Goal: Task Accomplishment & Management: Manage account settings

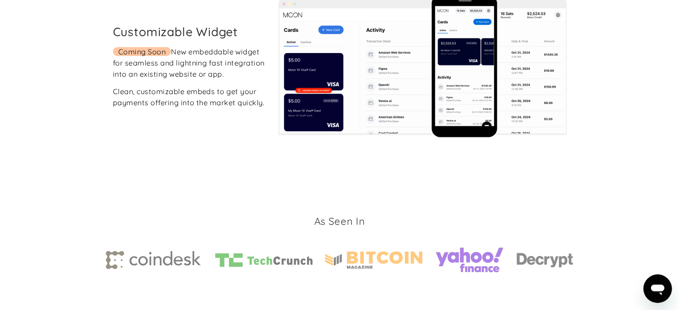
scroll to position [1855, 0]
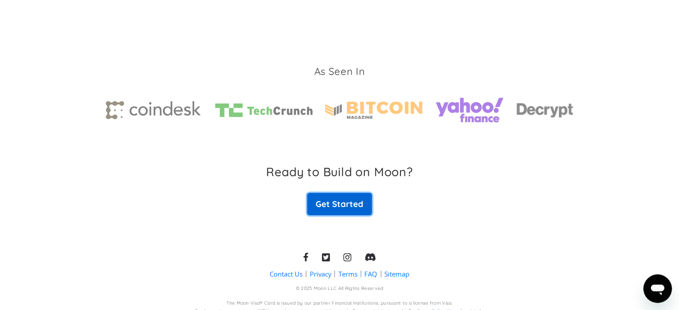
click at [347, 199] on link "Get Started" at bounding box center [339, 204] width 64 height 22
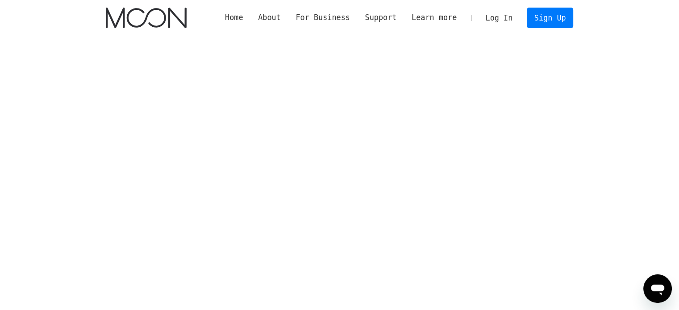
click at [496, 21] on link "Log In" at bounding box center [499, 18] width 42 height 20
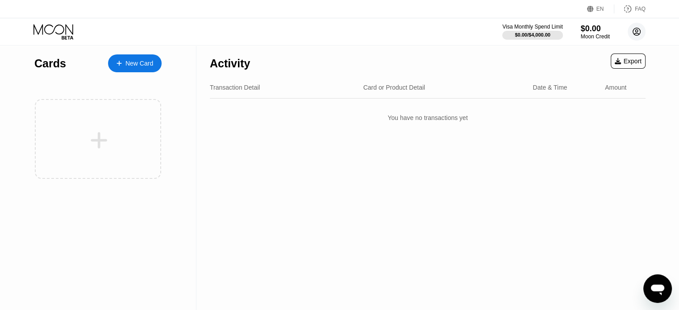
click at [635, 35] on icon at bounding box center [637, 32] width 8 height 8
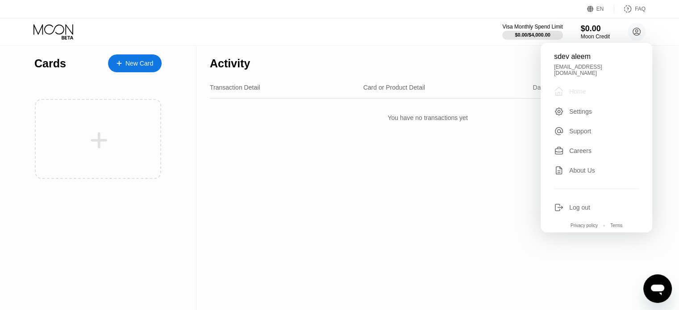
click at [605, 91] on div " Home" at bounding box center [596, 91] width 85 height 11
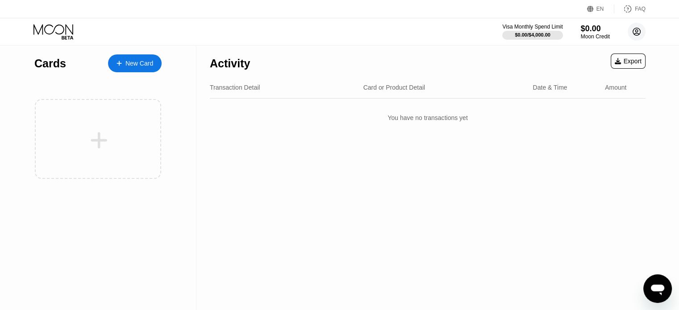
click at [634, 34] on icon at bounding box center [637, 32] width 8 height 8
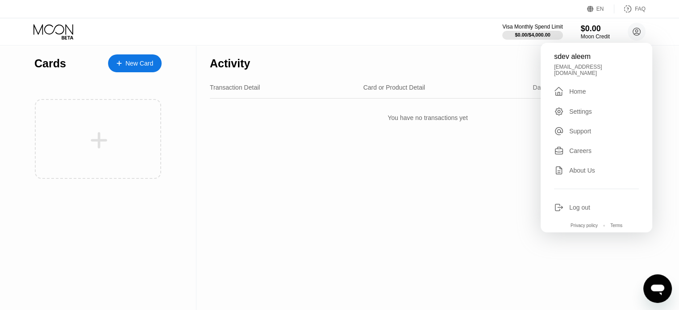
click at [586, 110] on div "Settings" at bounding box center [580, 111] width 23 height 7
